Goal: Information Seeking & Learning: Learn about a topic

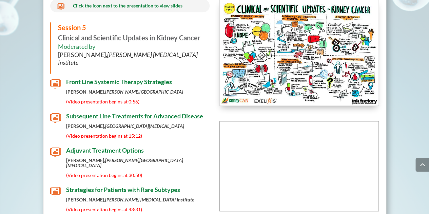
scroll to position [2786, 0]
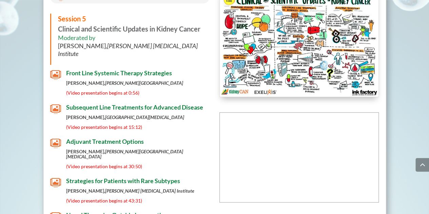
drag, startPoint x: 114, startPoint y: 77, endPoint x: 418, endPoint y: 122, distance: 307.5
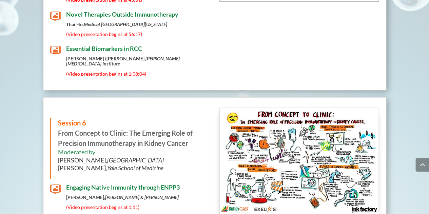
scroll to position [3051, 0]
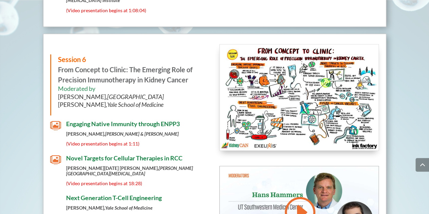
click at [118, 154] on span "Novel Targets for Cellular Therapies in RCC" at bounding box center [124, 157] width 116 height 7
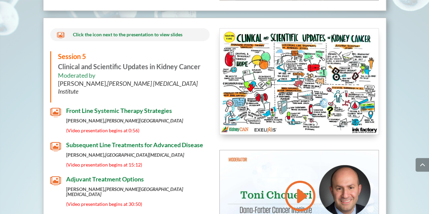
scroll to position [2776, 0]
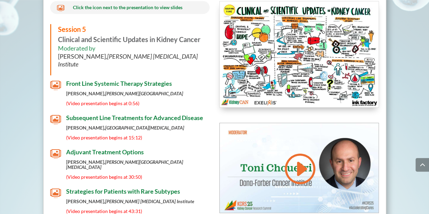
click at [132, 188] on span "Strategies for Patients with Rare Subtypes" at bounding box center [123, 191] width 114 height 7
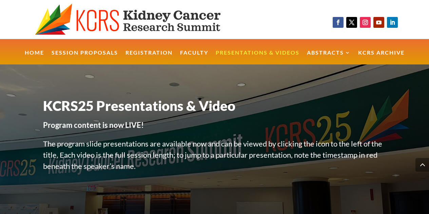
scroll to position [2776, 0]
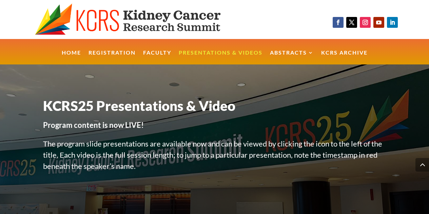
scroll to position [3051, 0]
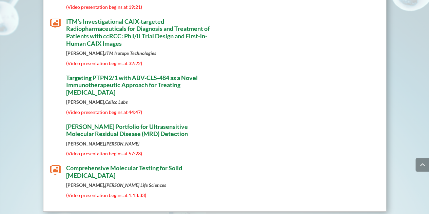
scroll to position [4101, 0]
